Goal: Task Accomplishment & Management: Use online tool/utility

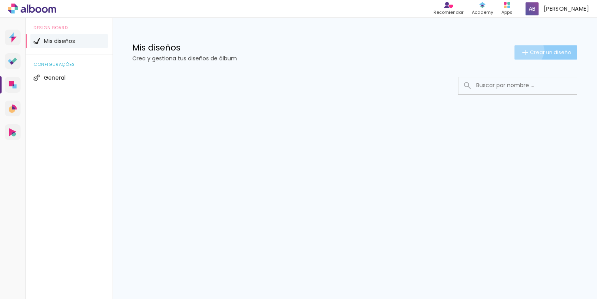
click at [527, 51] on iron-icon at bounding box center [525, 52] width 9 height 9
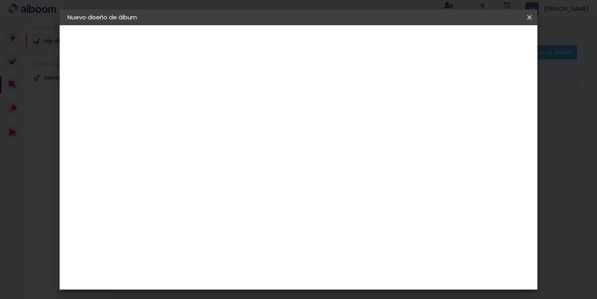
click at [526, 18] on iron-icon at bounding box center [529, 17] width 9 height 8
